Goal: Find specific page/section: Find specific page/section

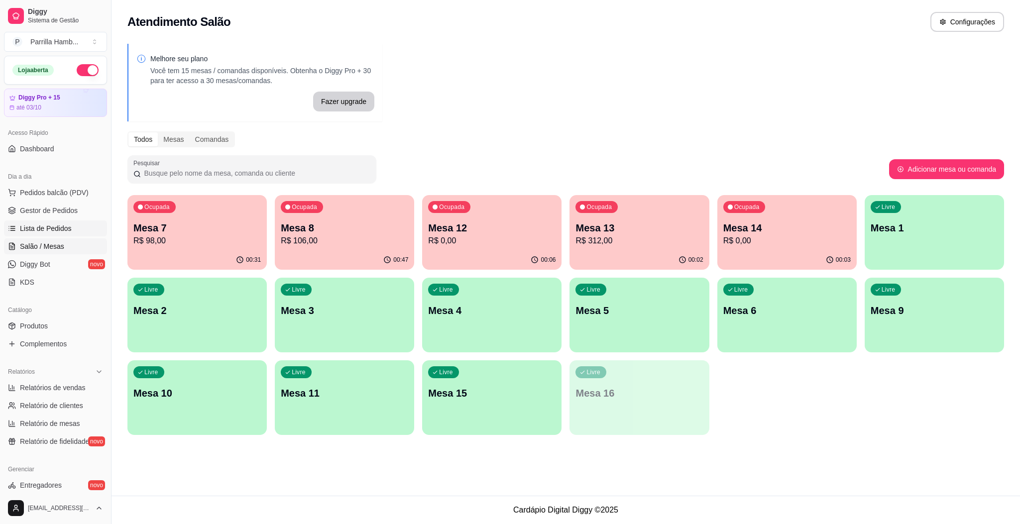
click at [62, 222] on link "Lista de Pedidos" at bounding box center [55, 229] width 103 height 16
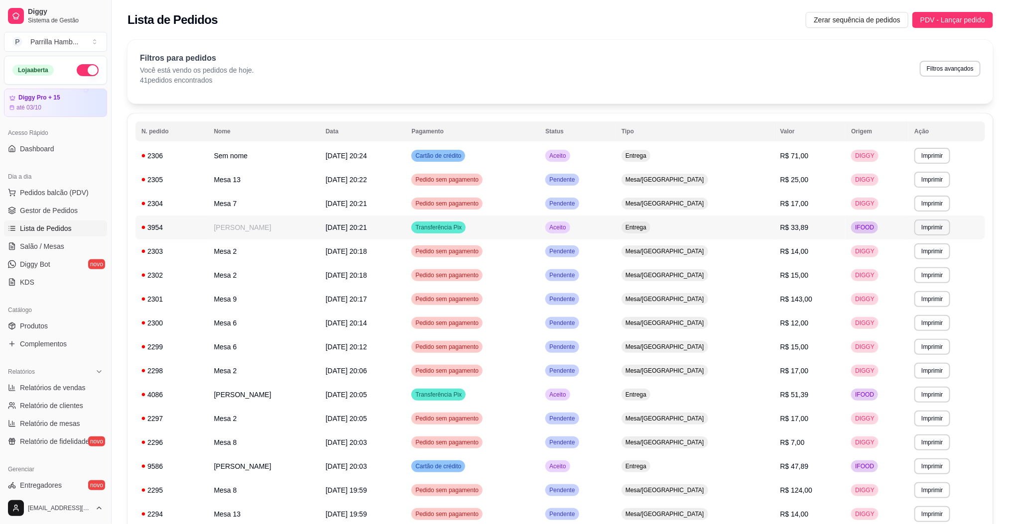
click at [282, 239] on td "[PERSON_NAME]" at bounding box center [264, 228] width 112 height 24
click at [231, 254] on td "Mesa 2" at bounding box center [264, 251] width 112 height 24
click at [237, 372] on td "Mesa 2" at bounding box center [264, 371] width 112 height 24
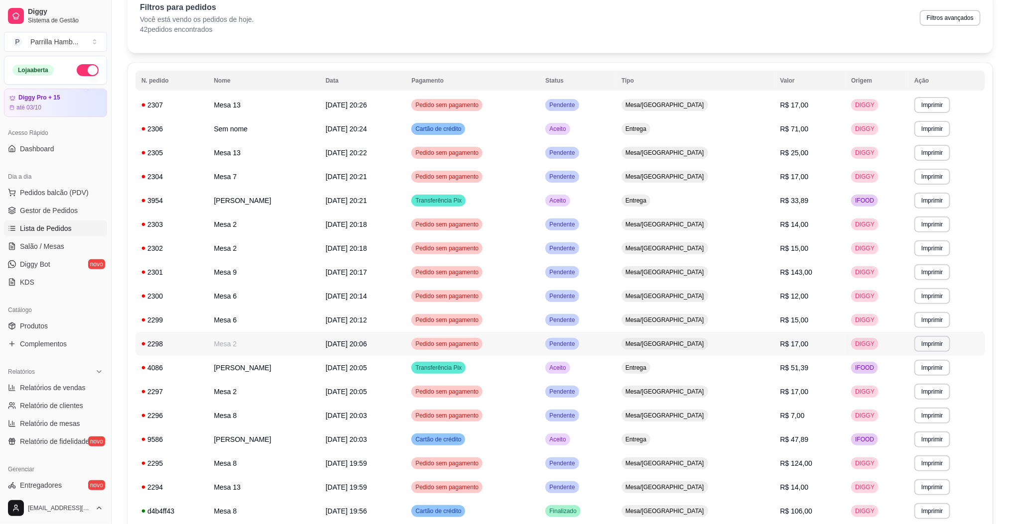
scroll to position [75, 0]
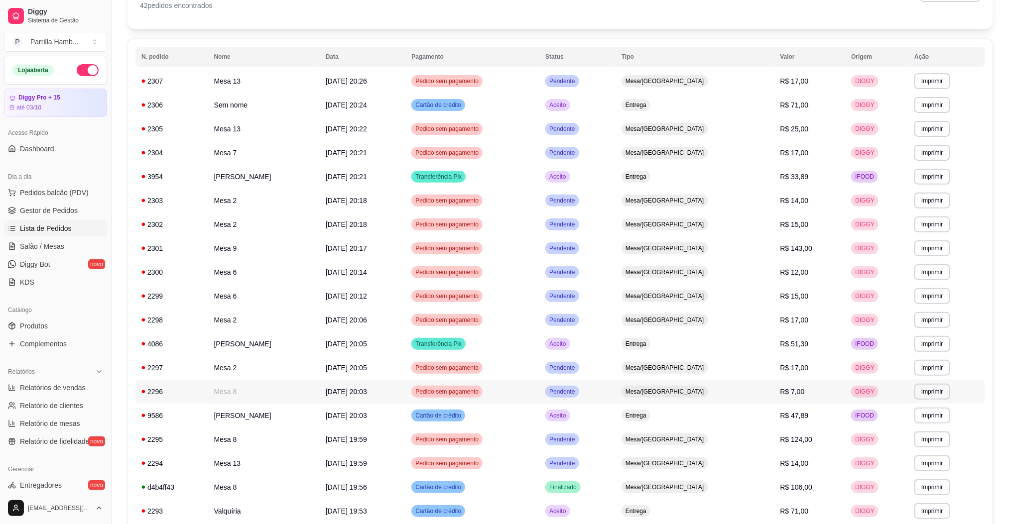
click at [270, 383] on td "Mesa 8" at bounding box center [264, 392] width 112 height 24
click at [243, 435] on td "Mesa 8" at bounding box center [264, 440] width 112 height 24
click at [241, 435] on td "Mesa 8" at bounding box center [264, 440] width 112 height 24
click at [257, 444] on td "Mesa 8" at bounding box center [264, 440] width 112 height 24
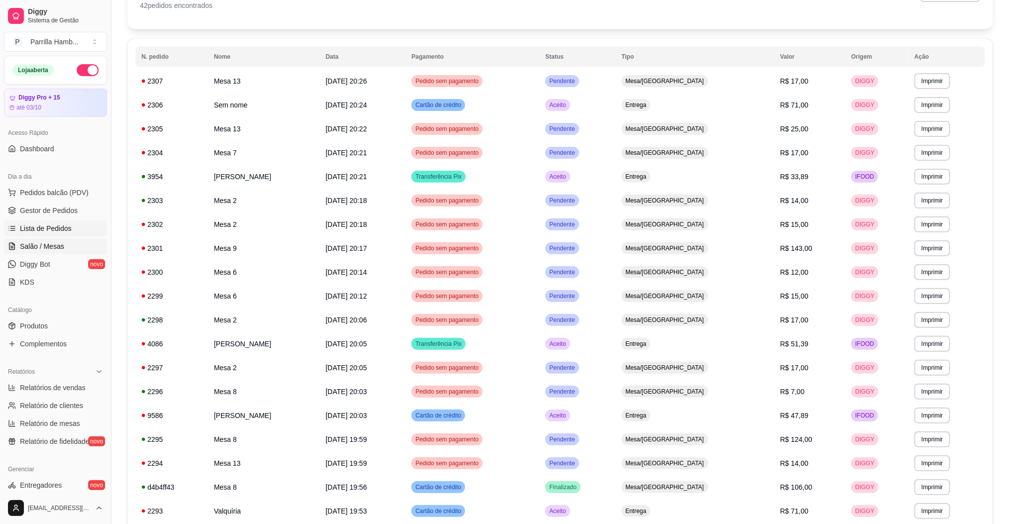
click at [60, 248] on span "Salão / Mesas" at bounding box center [42, 246] width 44 height 10
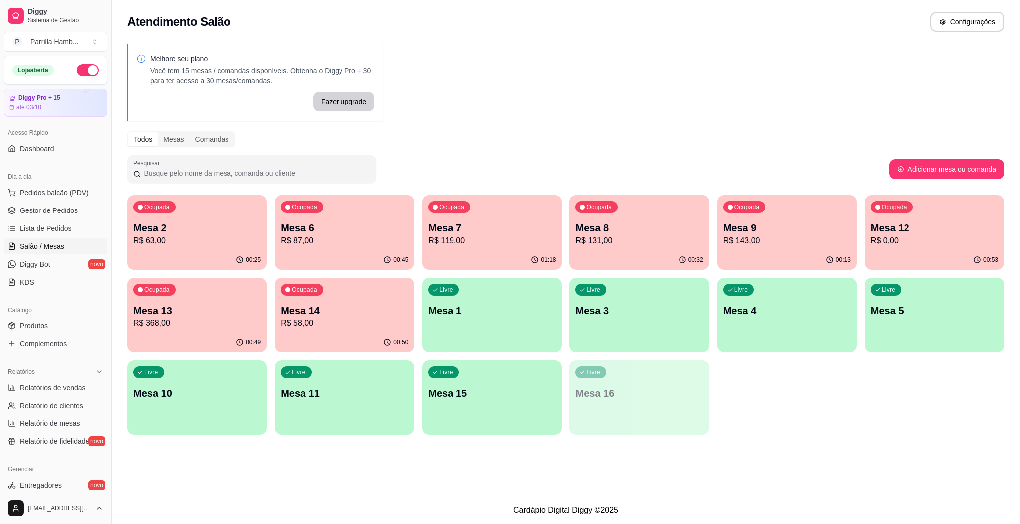
click at [617, 229] on p "Mesa 8" at bounding box center [639, 228] width 127 height 14
